Goal: Transaction & Acquisition: Purchase product/service

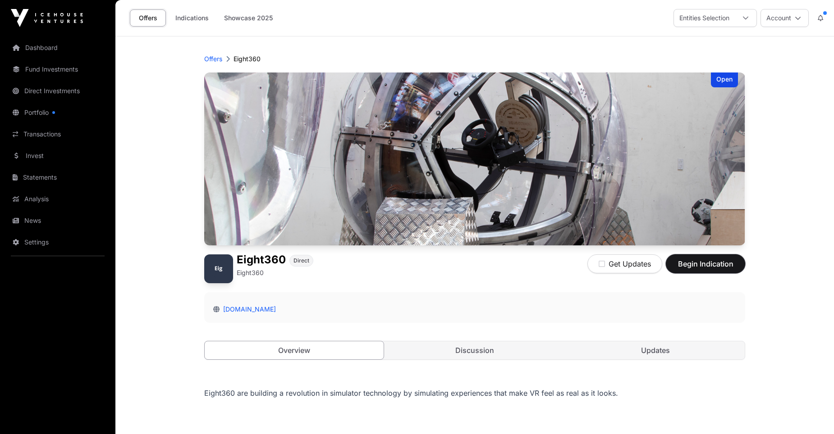
click at [699, 262] on span "Begin Indication" at bounding box center [705, 264] width 57 height 11
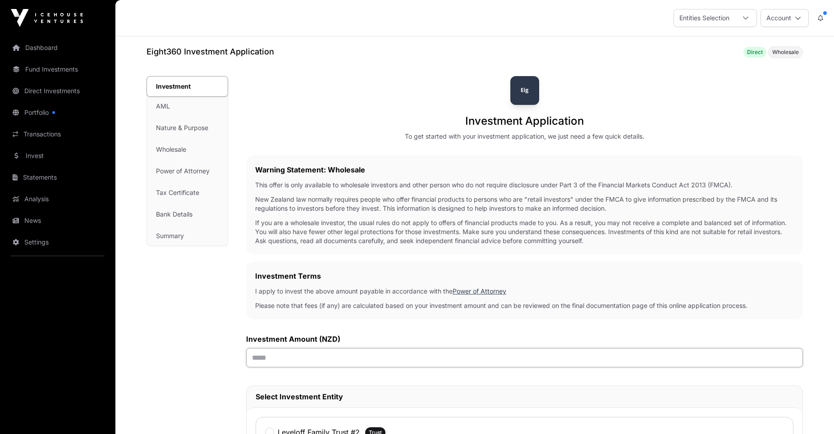
click at [278, 356] on input "text" at bounding box center [524, 357] width 556 height 19
type input "******"
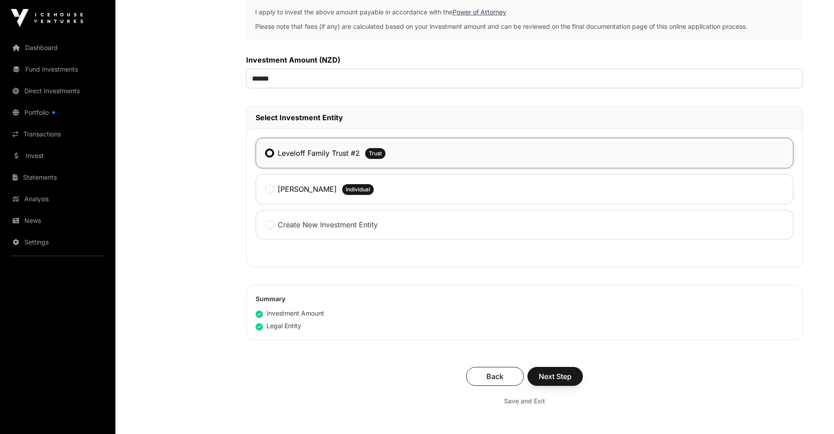
scroll to position [313, 0]
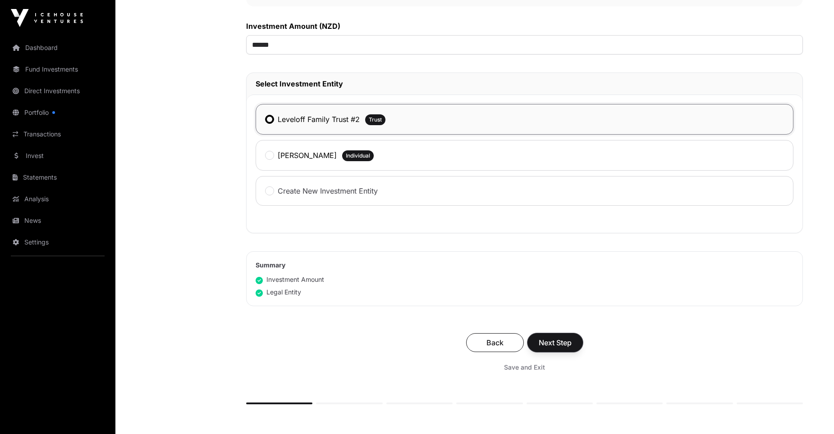
click at [552, 343] on span "Next Step" at bounding box center [554, 343] width 33 height 11
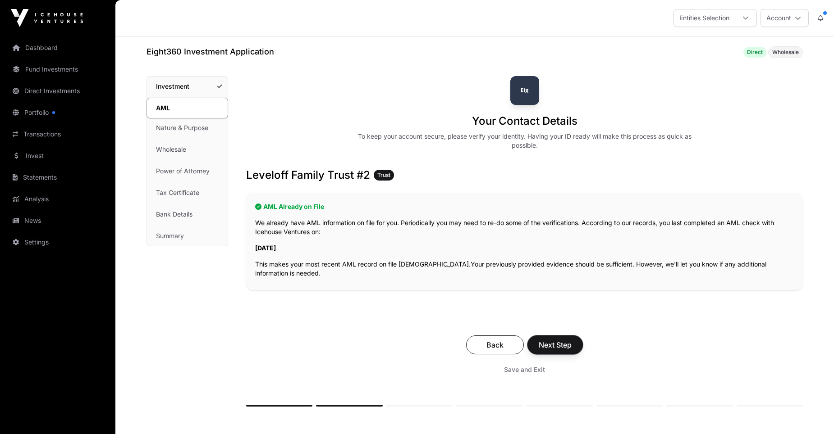
click at [558, 344] on span "Next Step" at bounding box center [554, 345] width 33 height 11
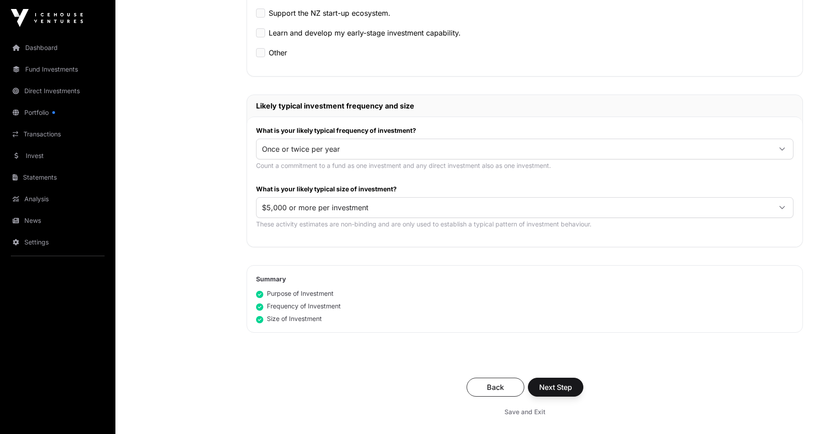
scroll to position [431, 0]
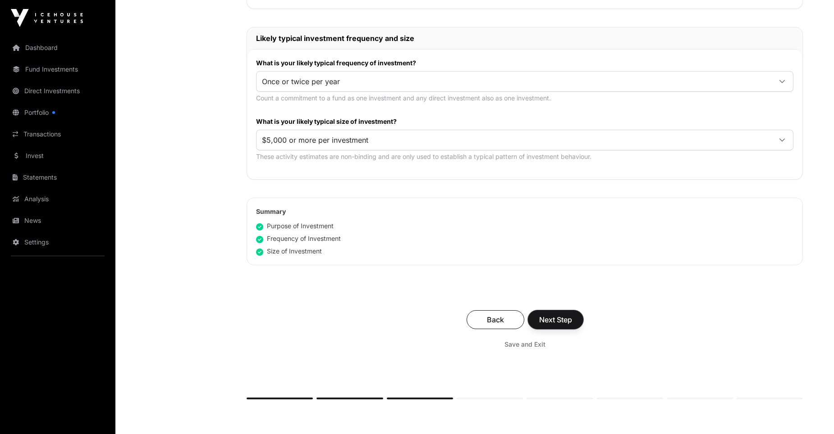
click at [553, 319] on span "Next Step" at bounding box center [555, 320] width 33 height 11
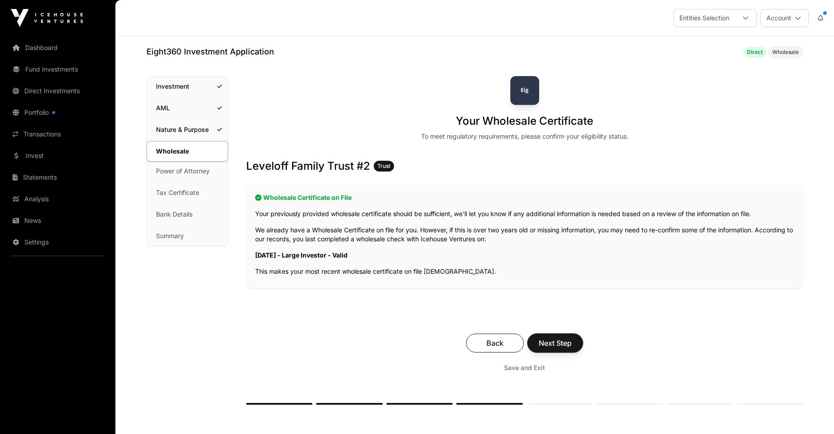
click at [554, 341] on span "Next Step" at bounding box center [554, 343] width 33 height 11
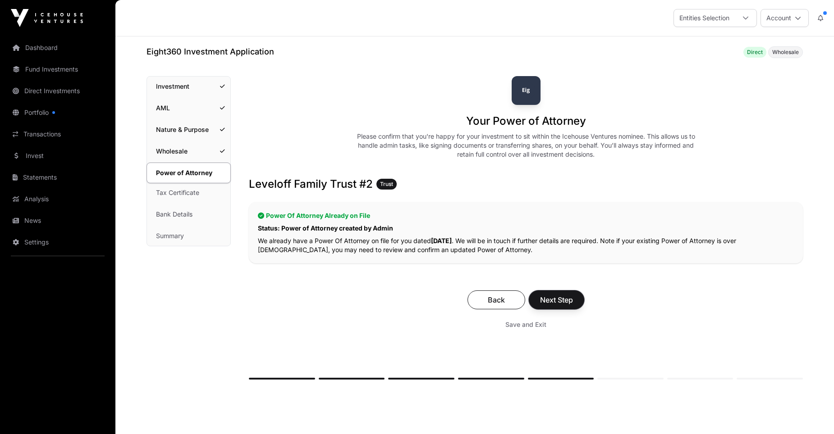
click at [558, 300] on span "Next Step" at bounding box center [556, 300] width 33 height 11
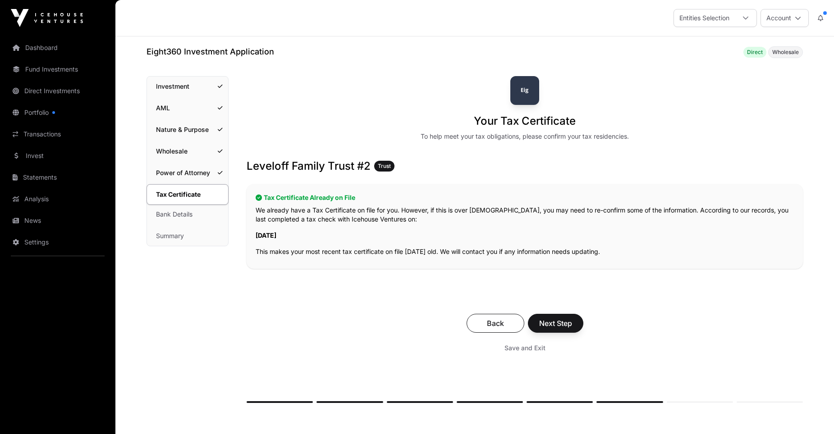
click at [558, 300] on div "Leveloff Family Trust #2 Trust Tax Certificate Already on File We already have …" at bounding box center [524, 262] width 556 height 206
click at [555, 322] on span "Next Step" at bounding box center [555, 323] width 33 height 11
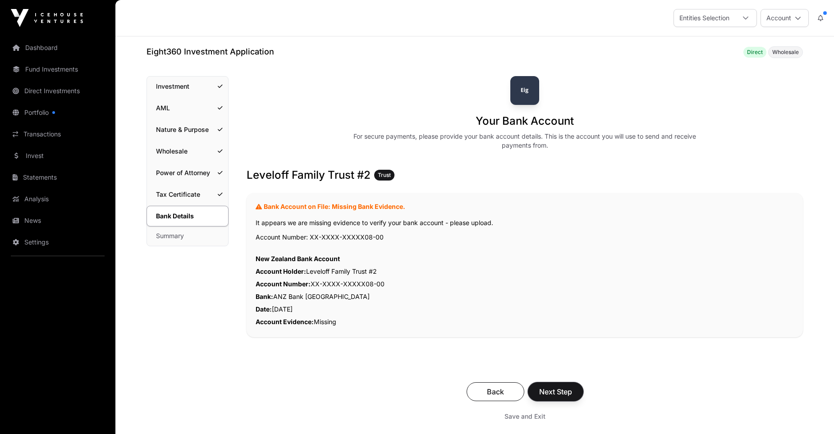
click at [554, 395] on span "Next Step" at bounding box center [555, 392] width 33 height 11
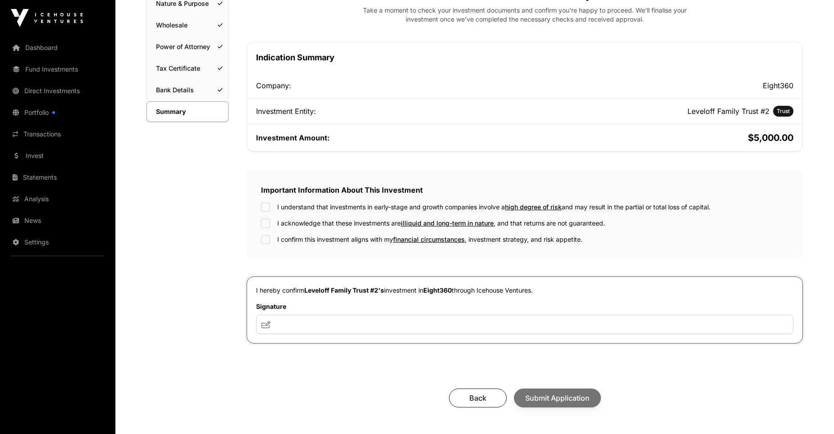
scroll to position [144, 0]
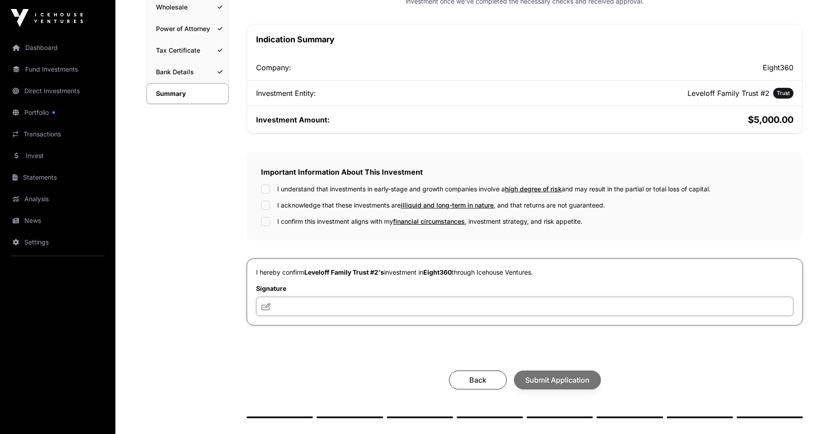
click at [309, 308] on input "text" at bounding box center [524, 306] width 537 height 19
type input "**"
click at [558, 382] on div "Back Submit Application" at bounding box center [524, 380] width 538 height 19
click at [327, 352] on div "Your investment summary Take a moment to check your investment documents and co…" at bounding box center [524, 175] width 556 height 487
click at [270, 189] on div "I understand that investments in early-stage and growth companies involve a hig…" at bounding box center [524, 189] width 527 height 9
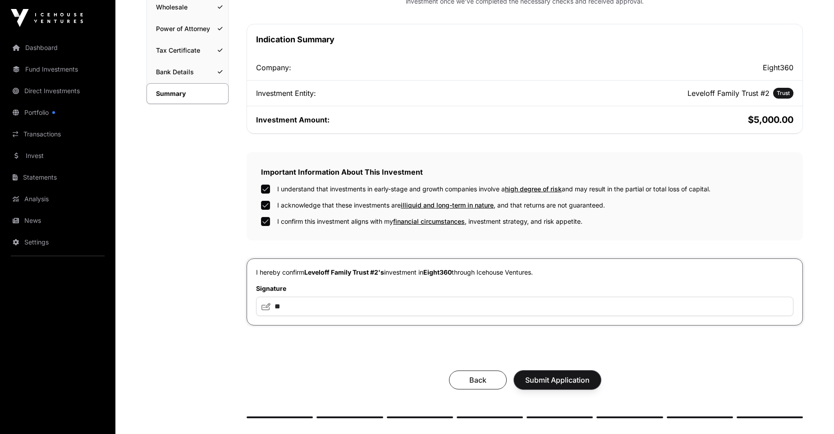
click at [553, 384] on span "Submit Application" at bounding box center [557, 380] width 64 height 11
